Goal: Information Seeking & Learning: Learn about a topic

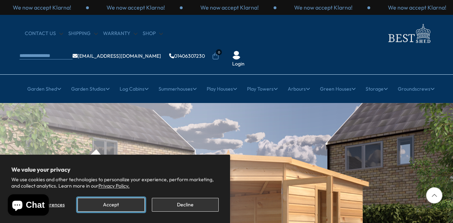
click at [88, 202] on button "Accept" at bounding box center [111, 205] width 67 height 14
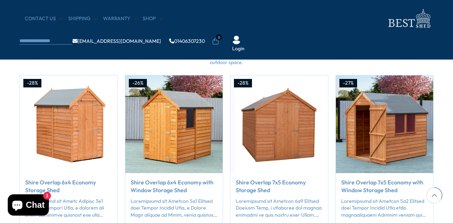
scroll to position [661, 0]
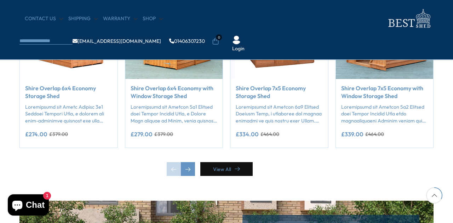
click at [229, 170] on link "View All" at bounding box center [226, 169] width 52 height 14
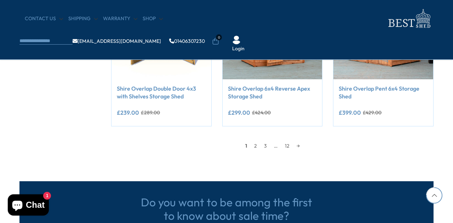
scroll to position [661, 0]
click at [301, 146] on link "→" at bounding box center [298, 146] width 10 height 11
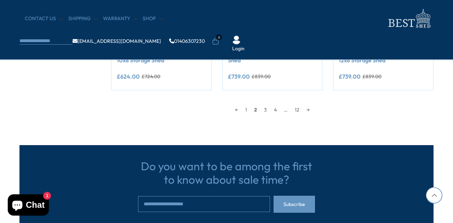
scroll to position [701, 0]
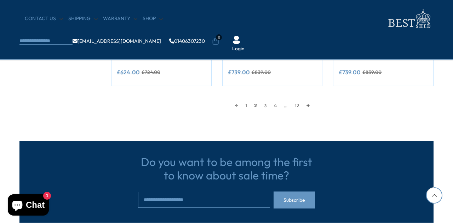
click at [311, 106] on link "→" at bounding box center [308, 105] width 10 height 11
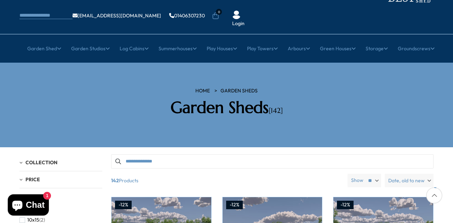
scroll to position [40, 0]
click at [175, 40] on link "Summerhouses" at bounding box center [178, 49] width 38 height 18
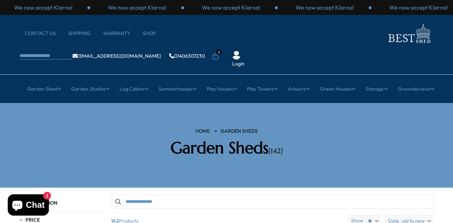
click at [92, 126] on link "All Summerhouses" at bounding box center [84, 132] width 42 height 12
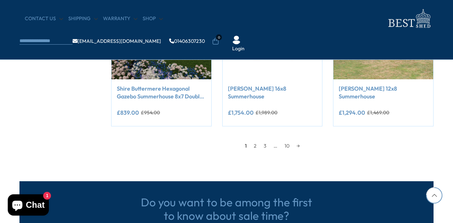
scroll to position [661, 0]
click at [254, 148] on link "2" at bounding box center [255, 146] width 10 height 11
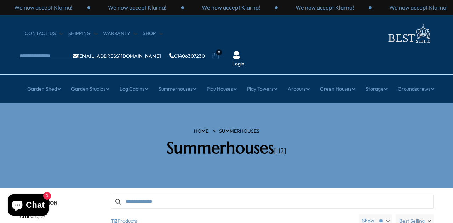
click at [92, 126] on link "All Studios" at bounding box center [85, 132] width 24 height 12
click at [44, 80] on link "Garden Shed" at bounding box center [44, 89] width 34 height 18
click at [91, 126] on link "All Sheds" at bounding box center [84, 132] width 21 height 12
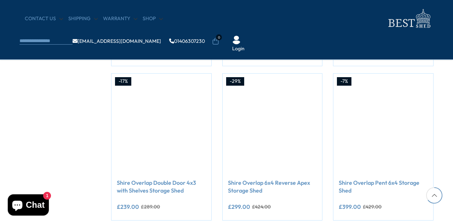
scroll to position [661, 0]
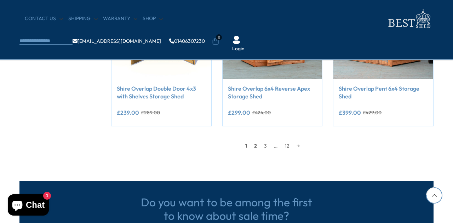
click at [254, 148] on link "2" at bounding box center [256, 146] width 10 height 11
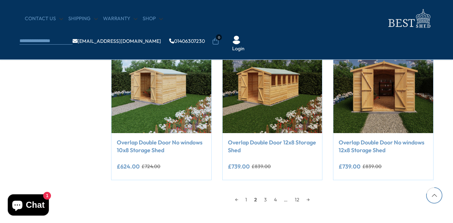
scroll to position [701, 0]
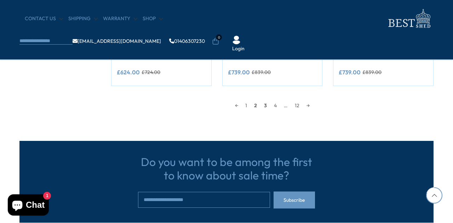
click at [267, 109] on link "3" at bounding box center [266, 105] width 10 height 11
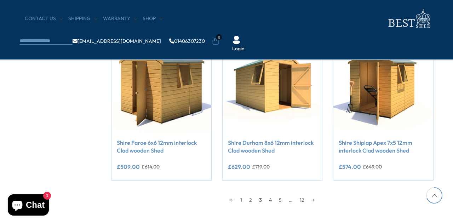
scroll to position [607, 0]
